Goal: Navigation & Orientation: Find specific page/section

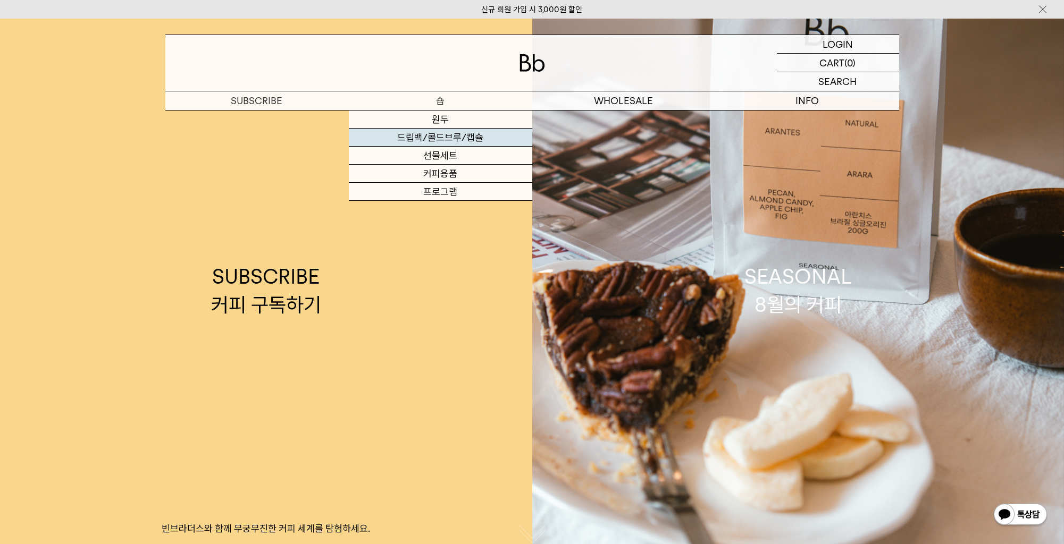
click at [434, 136] on link "드립백/콜드브루/캡슐" at bounding box center [440, 138] width 183 height 18
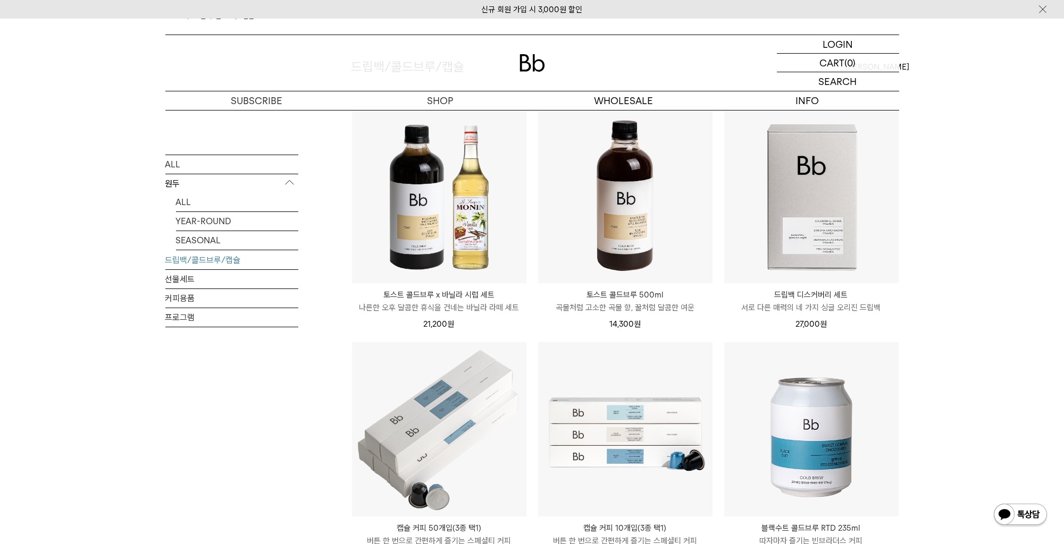
scroll to position [106, 0]
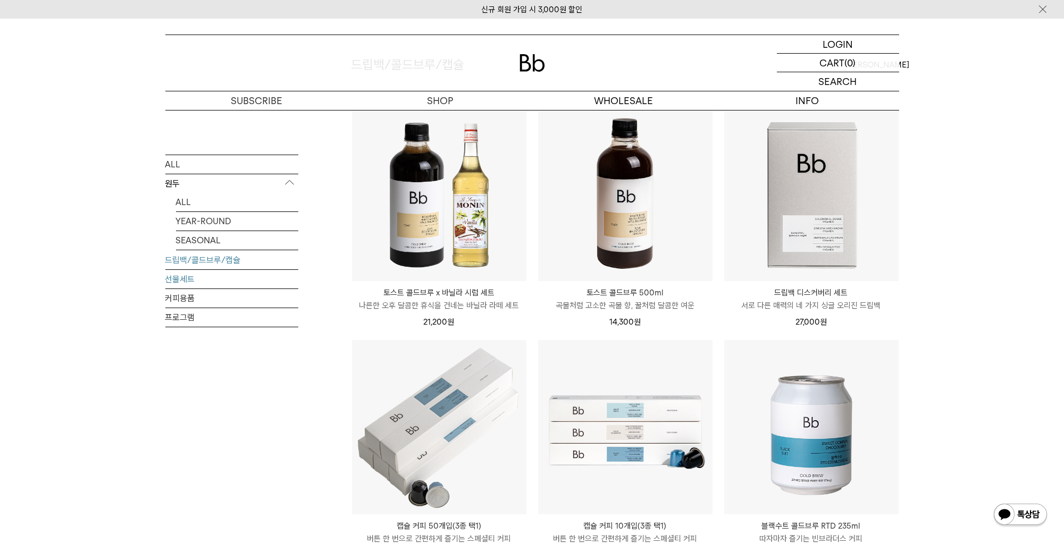
click at [191, 288] on link "선물세트" at bounding box center [231, 279] width 133 height 19
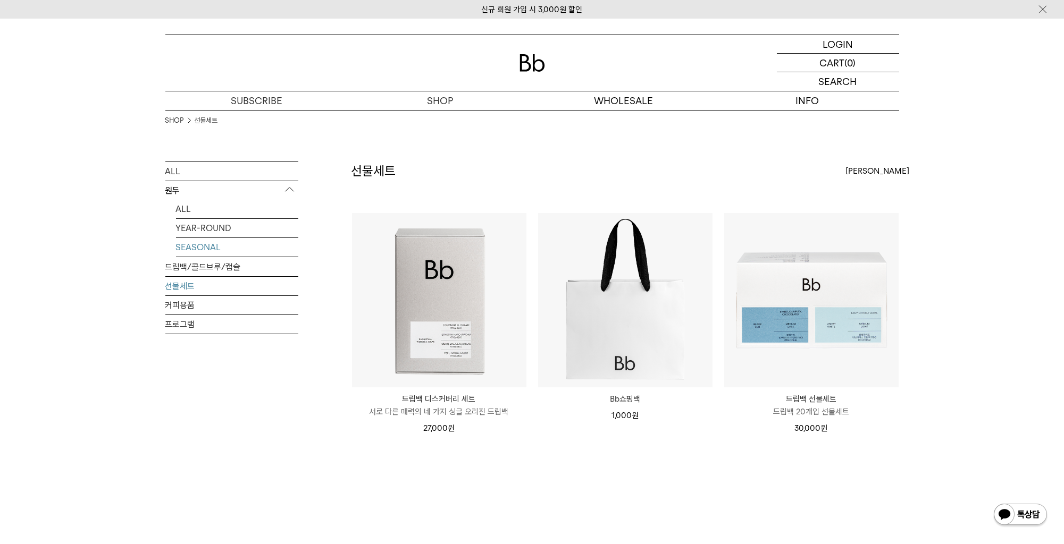
click at [206, 257] on link "SEASONAL" at bounding box center [237, 247] width 122 height 19
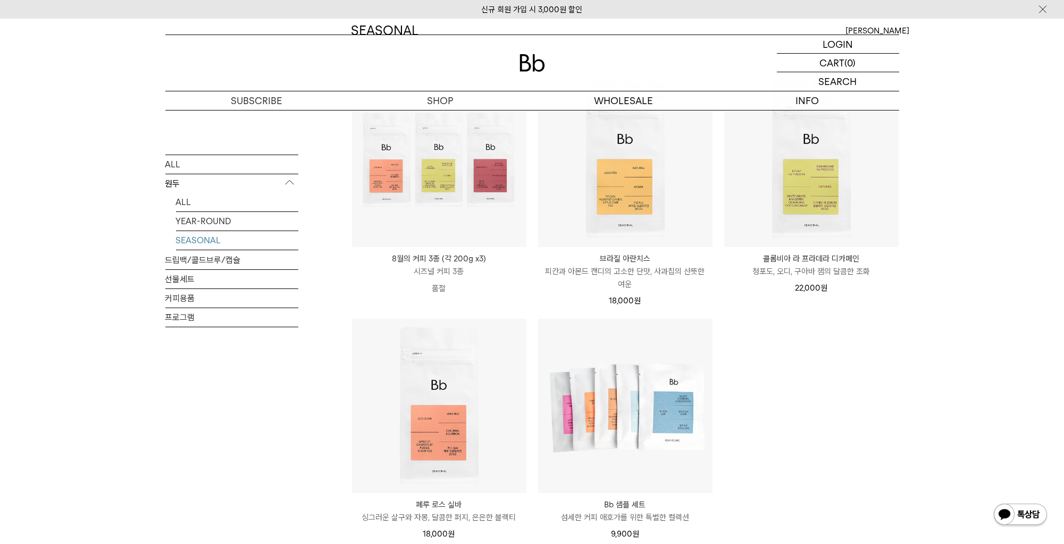
scroll to position [266, 0]
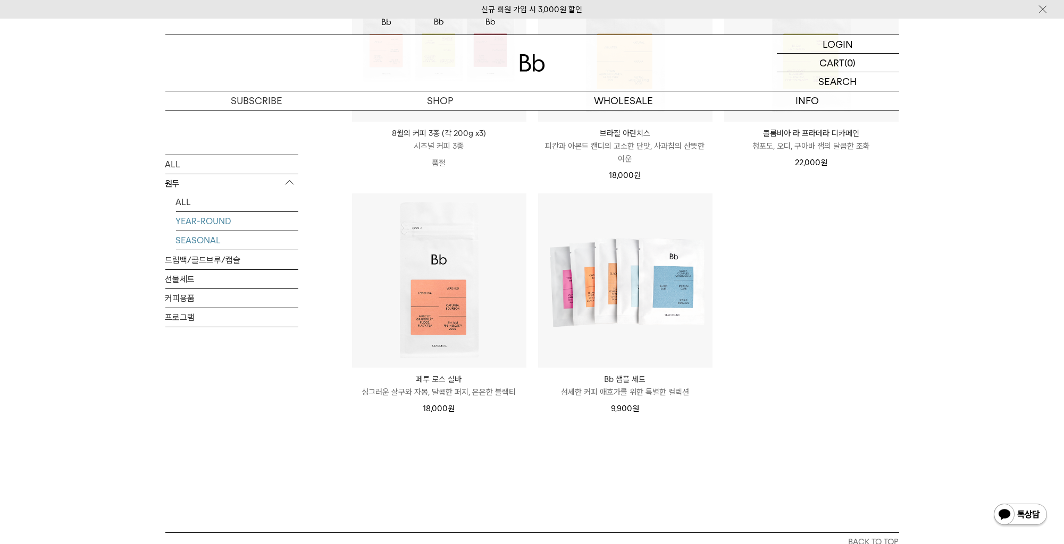
click at [205, 230] on link "YEAR-ROUND" at bounding box center [237, 221] width 122 height 19
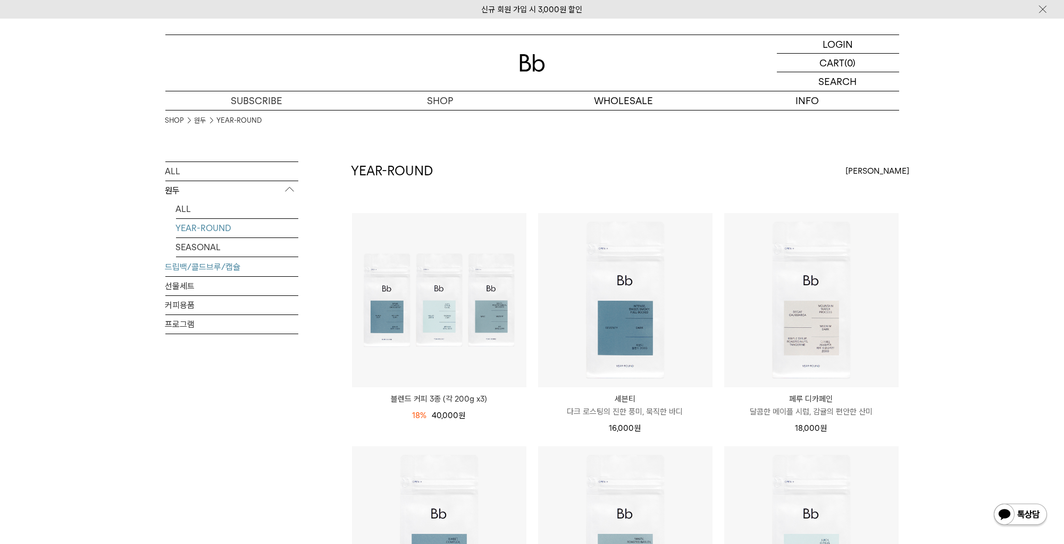
click at [204, 276] on link "드립백/콜드브루/캡슐" at bounding box center [231, 267] width 133 height 19
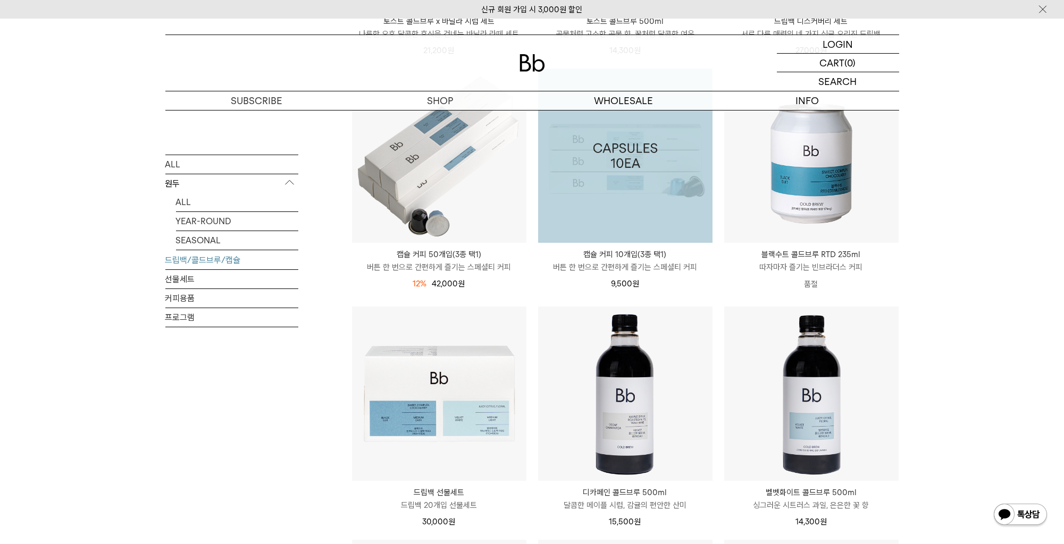
scroll to position [425, 0]
